Goal: Task Accomplishment & Management: Manage account settings

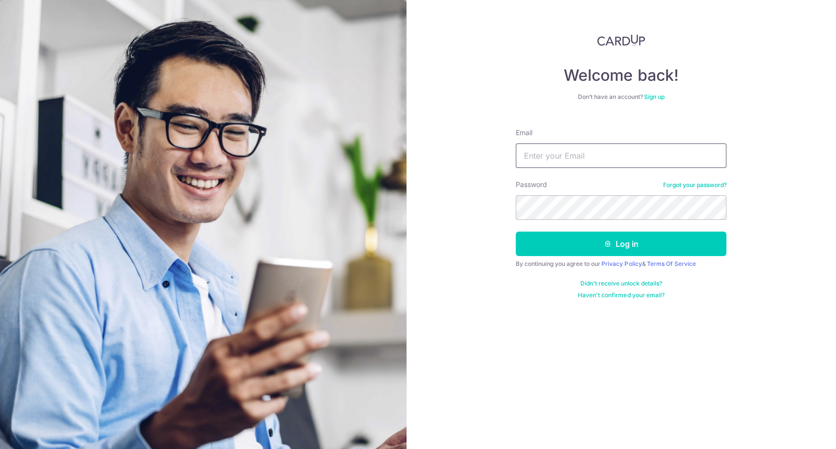
type input "[EMAIL_ADDRESS][DOMAIN_NAME]"
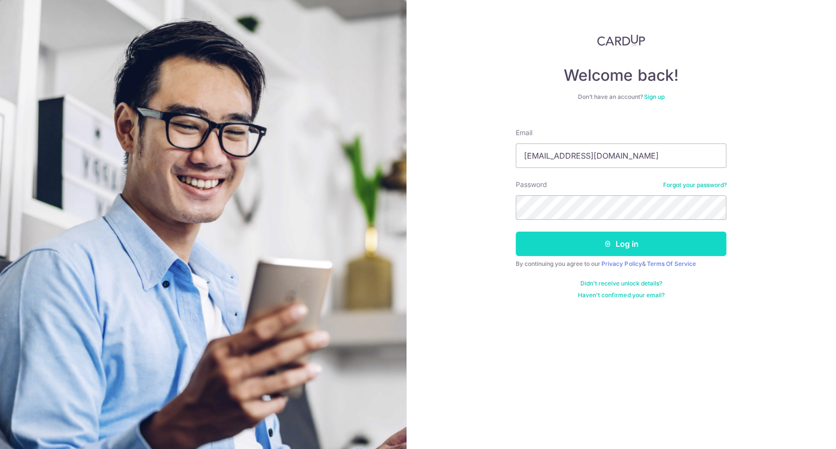
click at [615, 235] on button "Log in" at bounding box center [621, 244] width 211 height 24
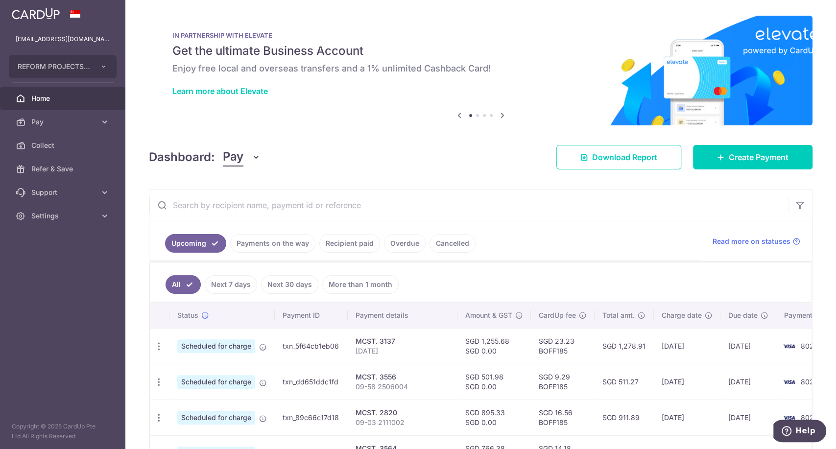
scroll to position [145, 0]
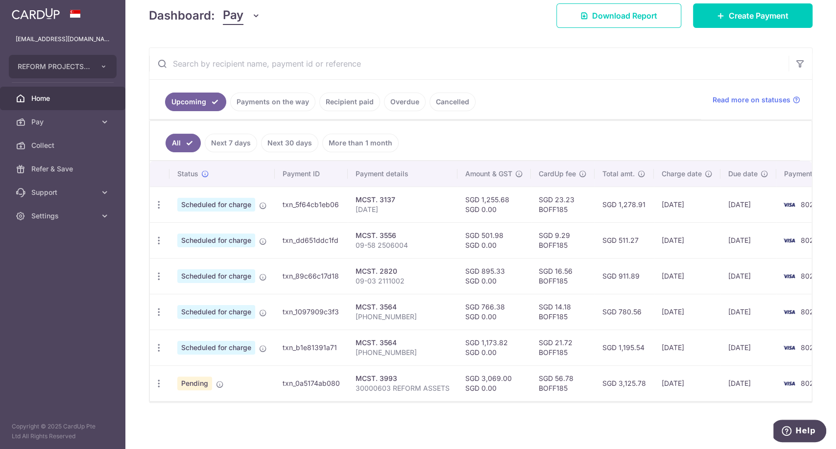
drag, startPoint x: 376, startPoint y: 380, endPoint x: 422, endPoint y: 377, distance: 46.1
click at [422, 377] on td "MCST. 3993 30000603 REFORM ASSETS" at bounding box center [403, 383] width 110 height 36
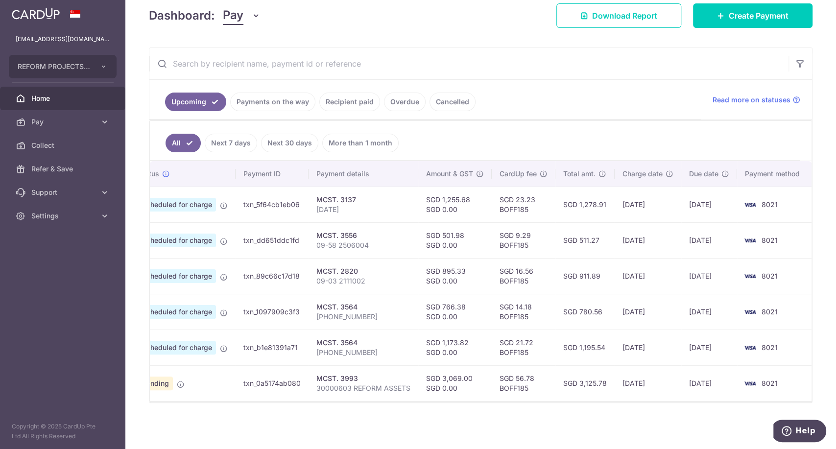
scroll to position [0, 0]
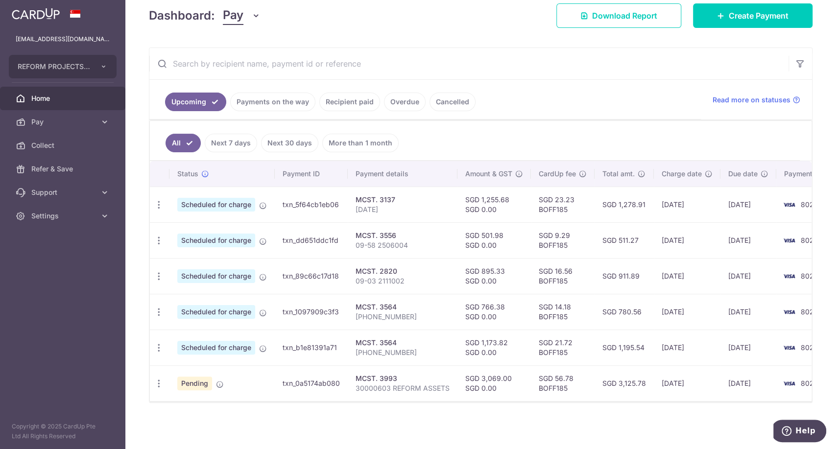
click at [311, 425] on div "× Pause Schedule Pause all future payments in this series Pause just this one p…" at bounding box center [480, 224] width 710 height 449
click at [157, 379] on icon "button" at bounding box center [159, 383] width 10 height 10
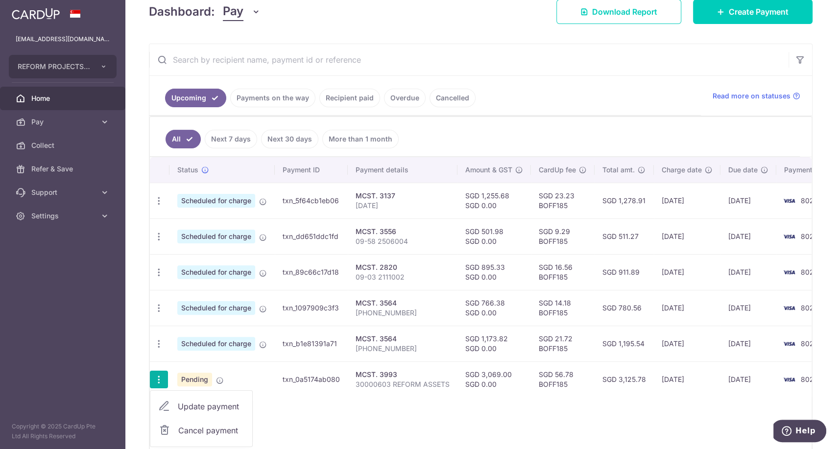
click at [202, 428] on span "Cancel payment" at bounding box center [211, 430] width 66 height 12
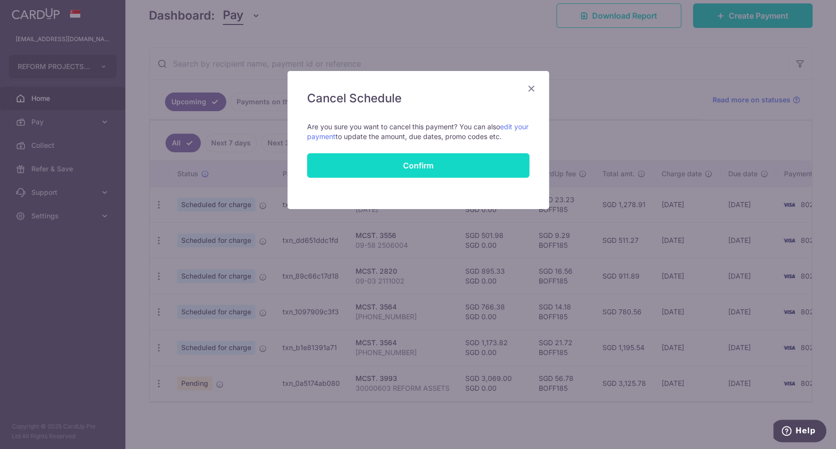
click at [447, 165] on button "Confirm" at bounding box center [418, 165] width 222 height 24
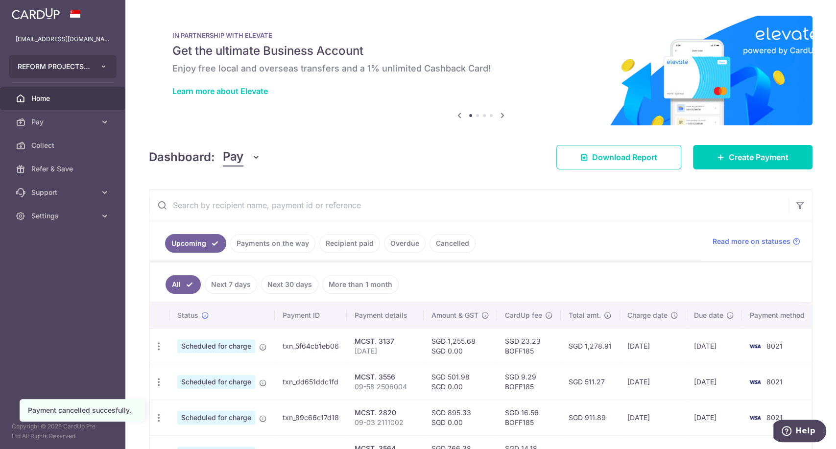
click at [91, 67] on button "REFORM PROJECTS PTE. LTD." at bounding box center [63, 66] width 108 height 23
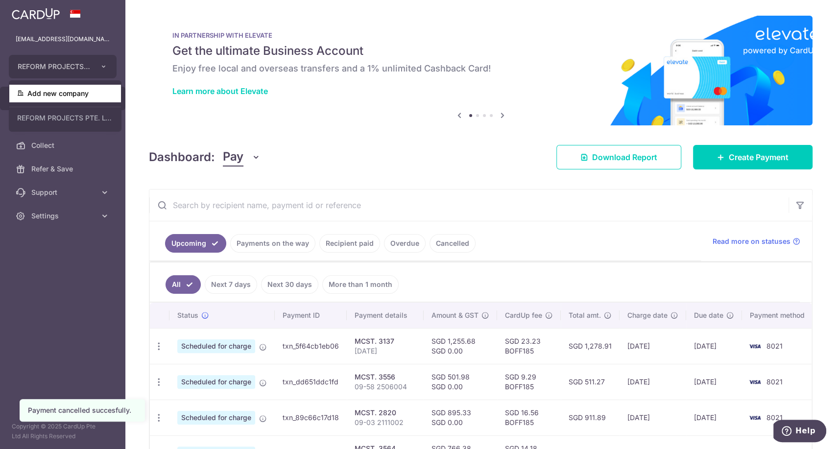
click at [82, 93] on link "Add new company" at bounding box center [65, 94] width 112 height 18
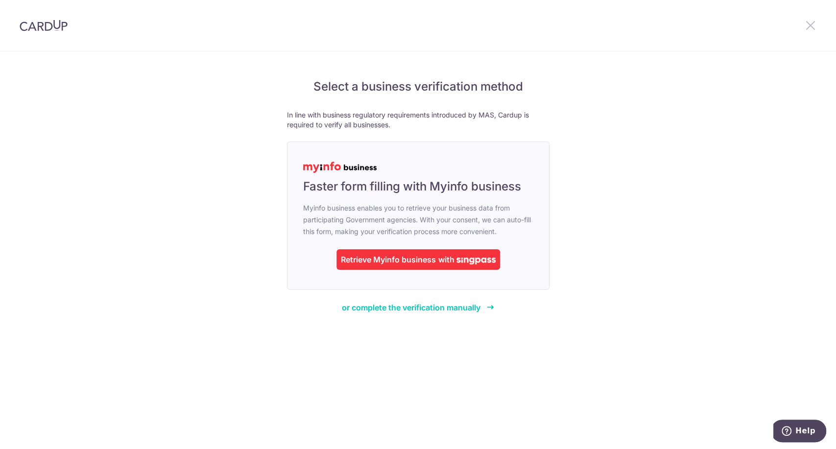
click at [804, 25] on icon at bounding box center [810, 25] width 12 height 12
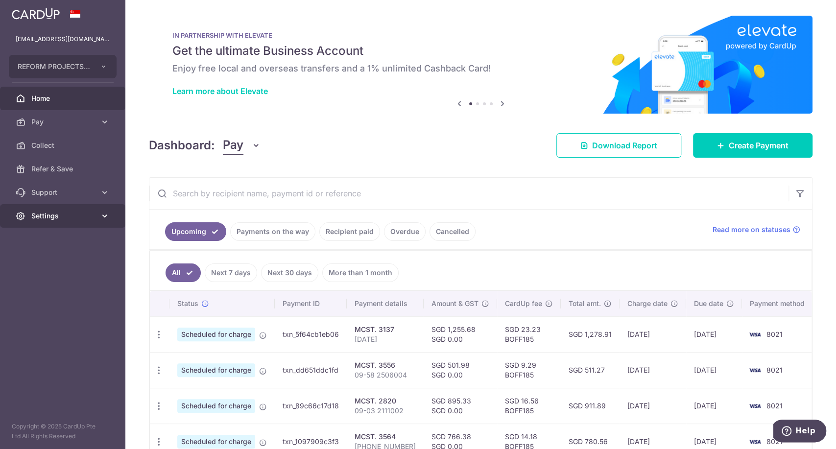
click at [94, 224] on link "Settings" at bounding box center [62, 215] width 125 height 23
click at [52, 263] on span "Logout" at bounding box center [63, 263] width 65 height 10
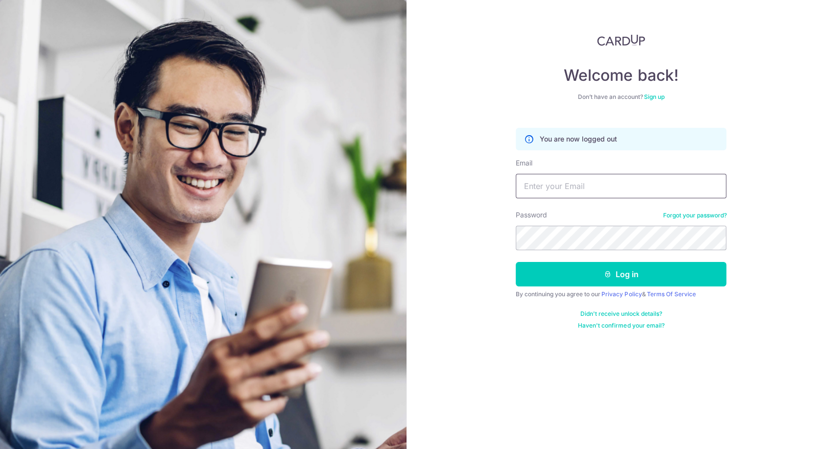
click at [561, 187] on input "Email" at bounding box center [621, 186] width 211 height 24
type input "[EMAIL_ADDRESS][DOMAIN_NAME]"
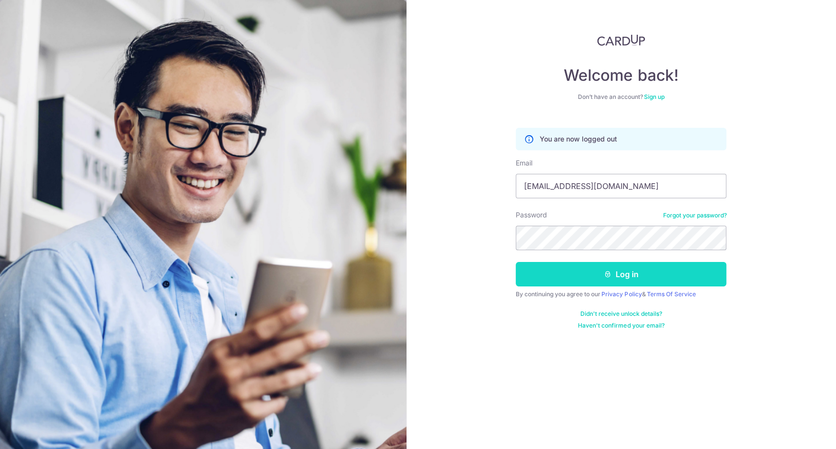
click at [623, 275] on button "Log in" at bounding box center [621, 274] width 211 height 24
